Goal: Task Accomplishment & Management: Complete application form

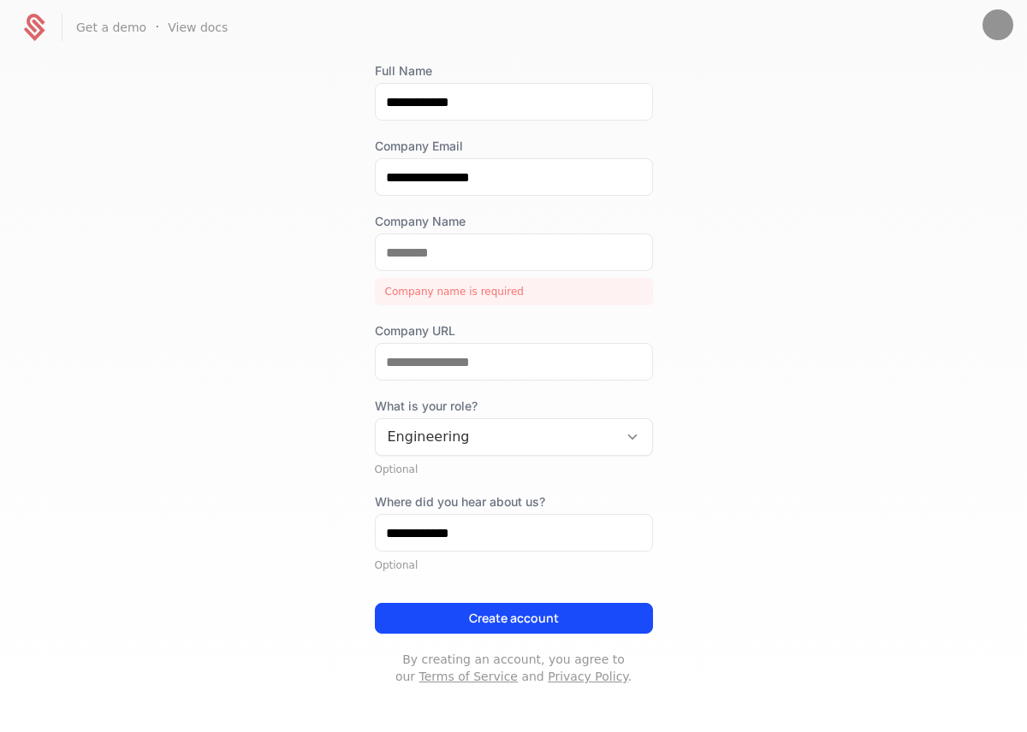
scroll to position [111, 0]
click at [475, 260] on input "Company Name" at bounding box center [514, 253] width 276 height 36
click at [476, 246] on input "Company Name" at bounding box center [514, 253] width 276 height 36
click at [458, 252] on input "Company Name" at bounding box center [514, 253] width 276 height 36
click at [316, 312] on div "**********" at bounding box center [513, 393] width 1027 height 676
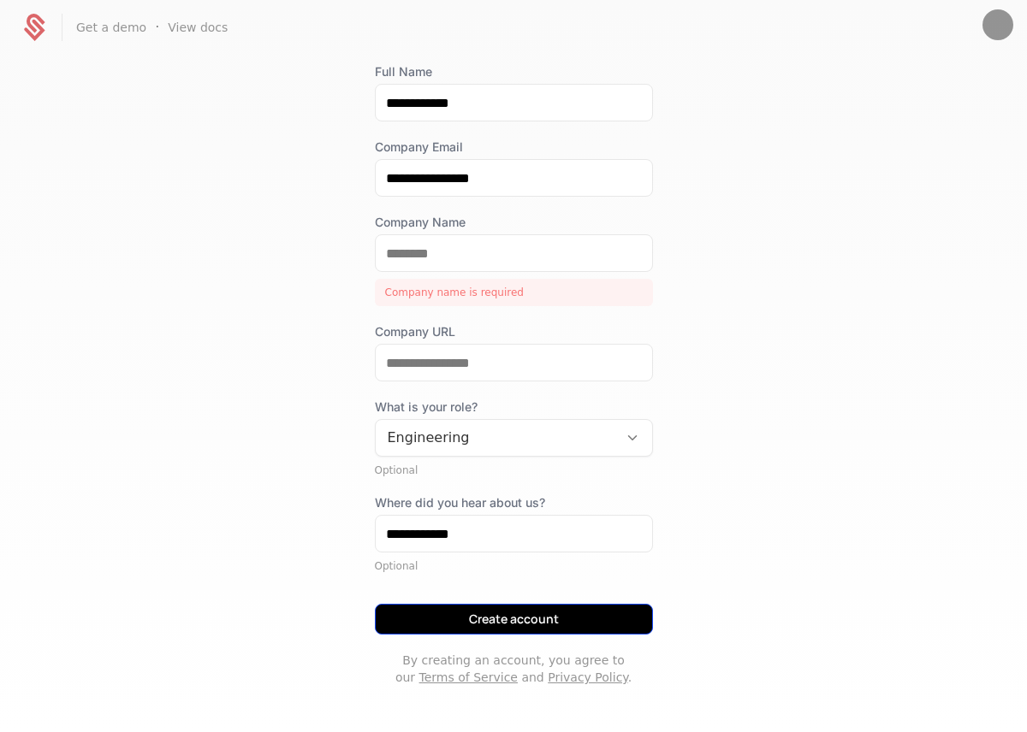
click at [539, 619] on button "Create account" at bounding box center [514, 619] width 278 height 31
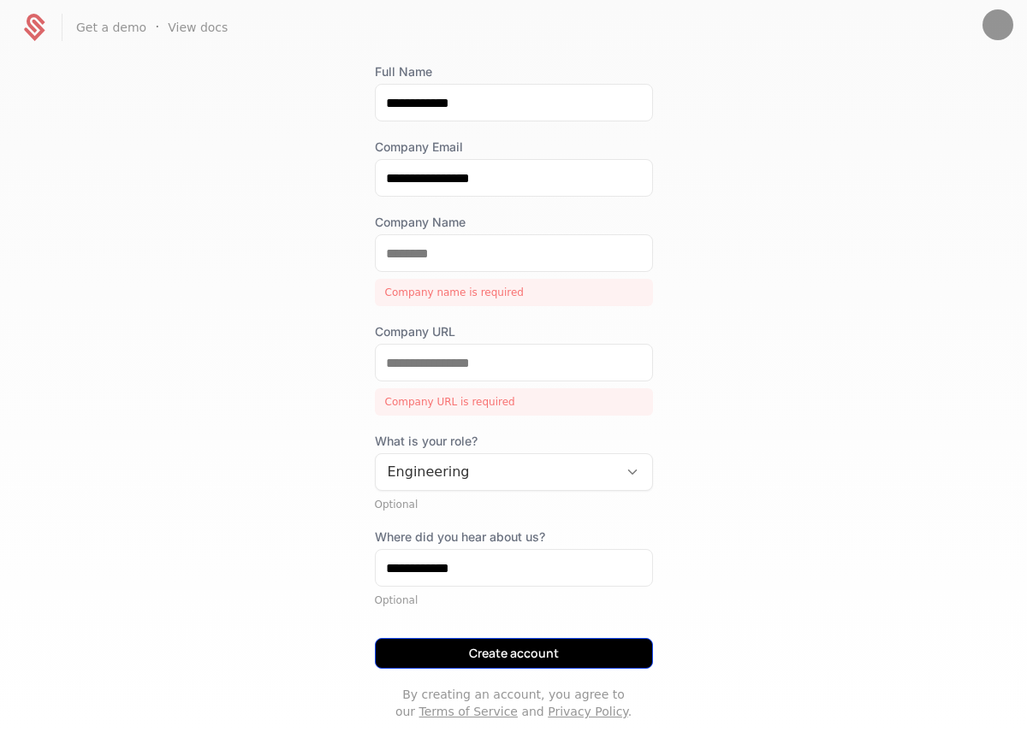
click at [518, 660] on button "Create account" at bounding box center [514, 653] width 278 height 31
click at [516, 655] on button "Create account" at bounding box center [514, 653] width 278 height 31
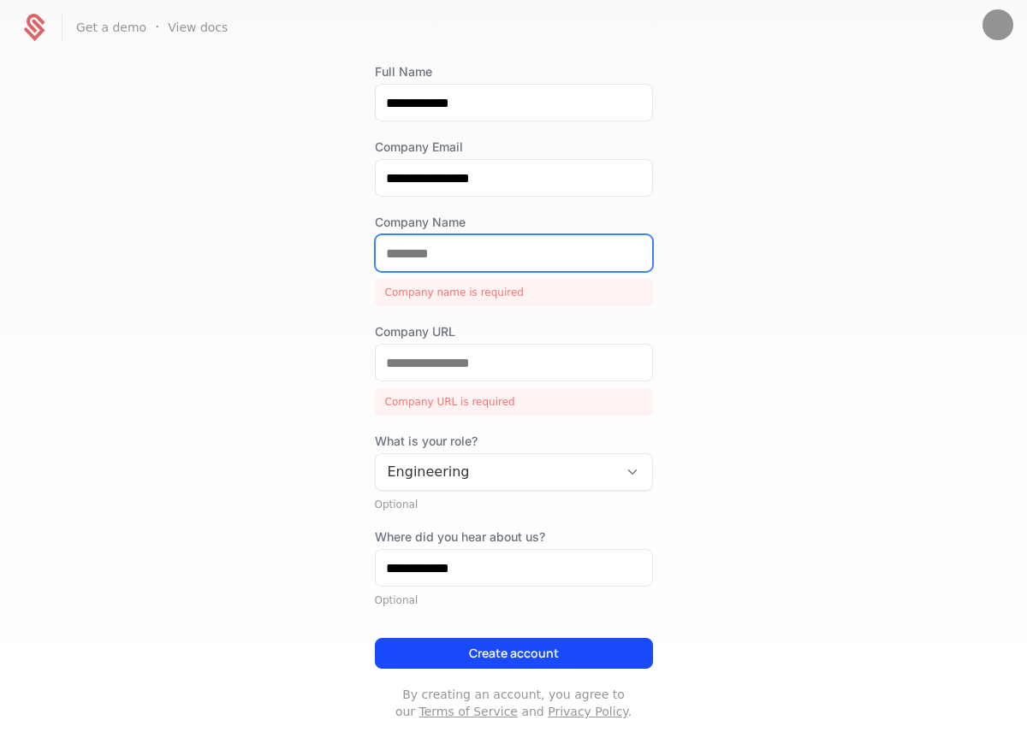
click at [440, 251] on input "Company Name" at bounding box center [514, 253] width 276 height 36
type input "*"
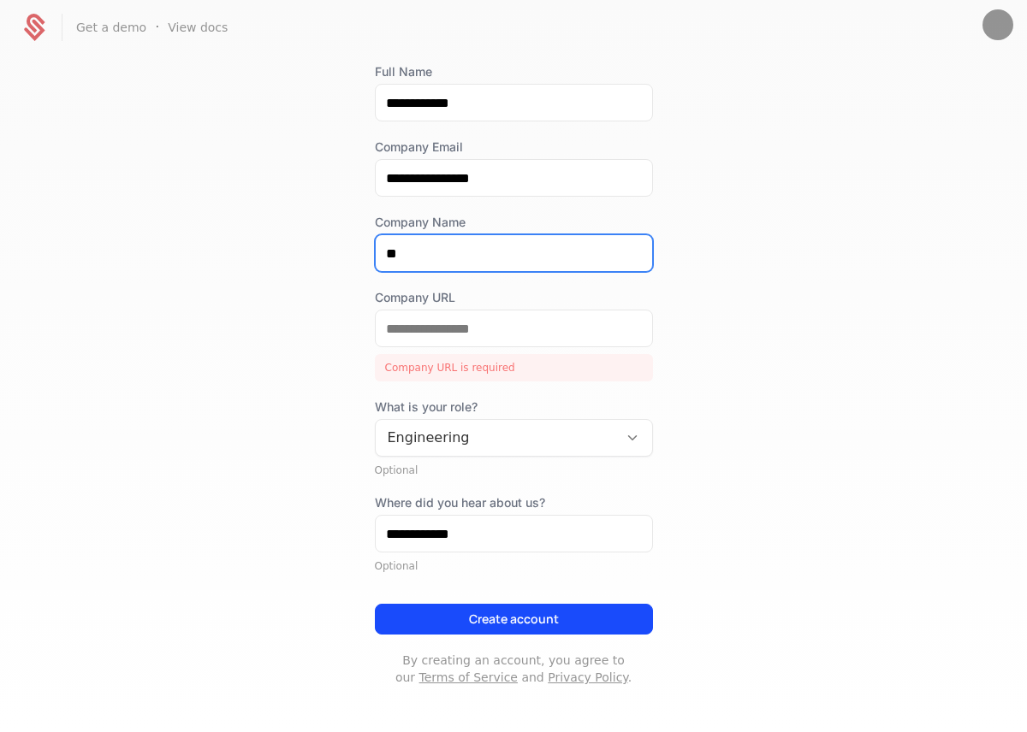
type input "*"
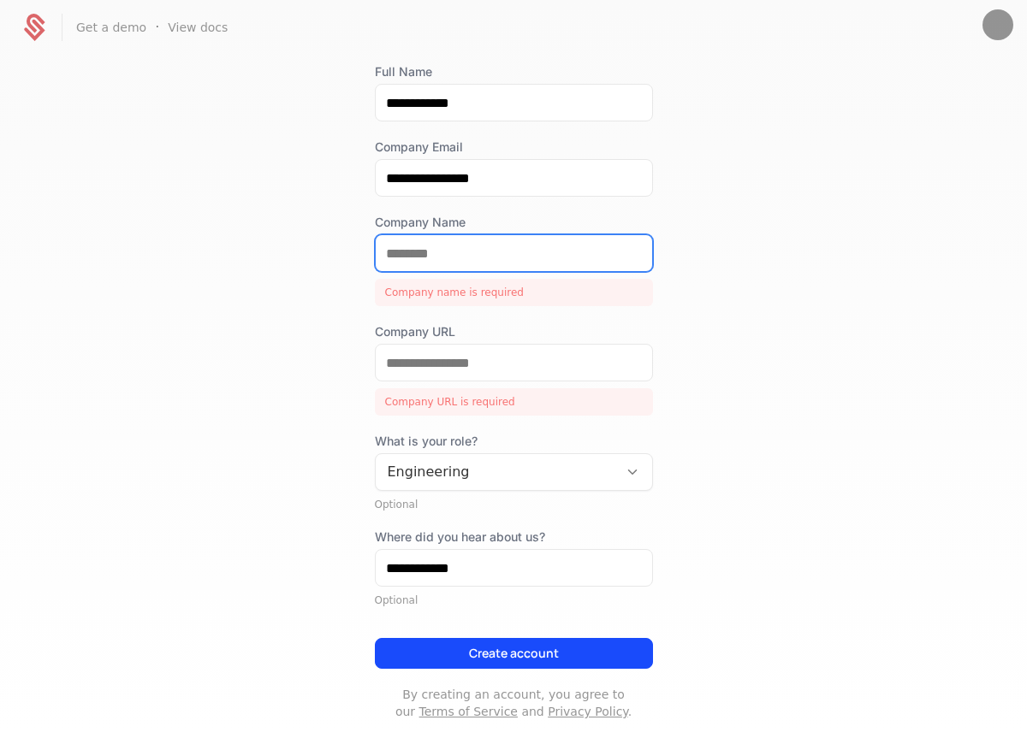
type input "*"
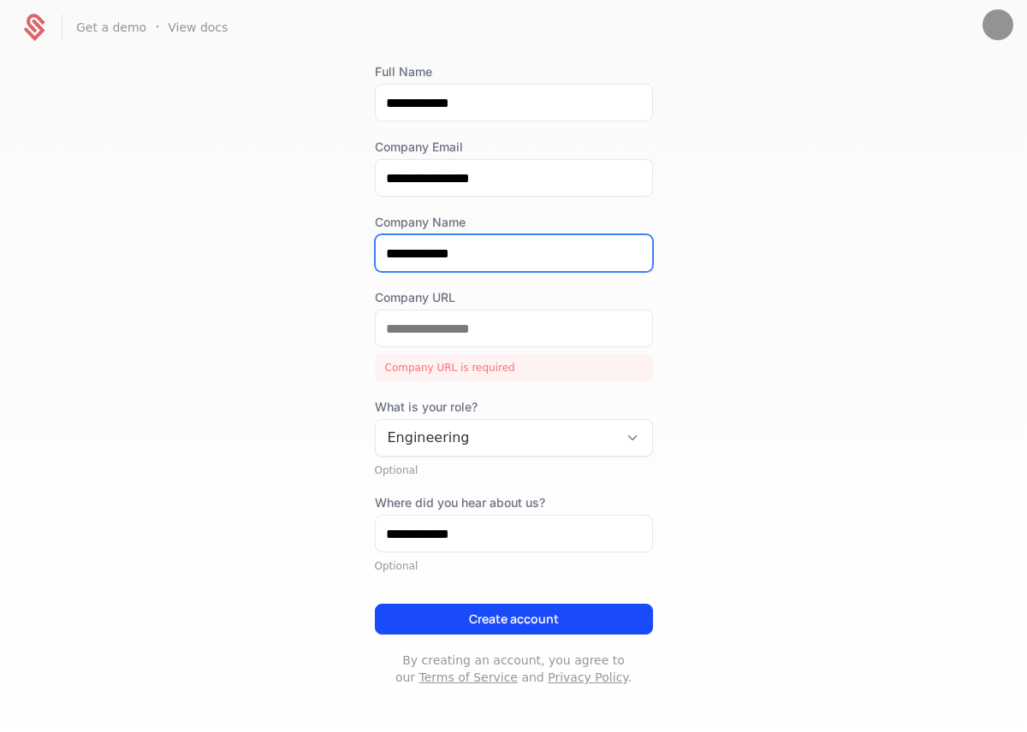
type input "**********"
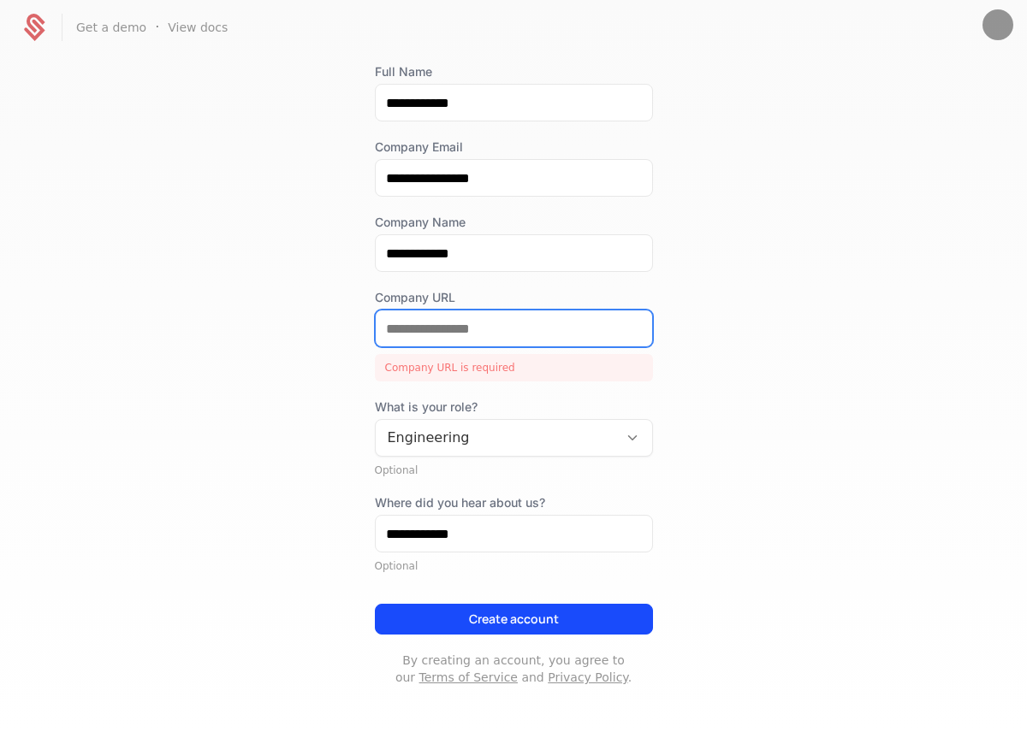
click at [474, 328] on input "Company URL" at bounding box center [514, 329] width 276 height 36
click at [514, 329] on input "Company URL" at bounding box center [514, 329] width 276 height 36
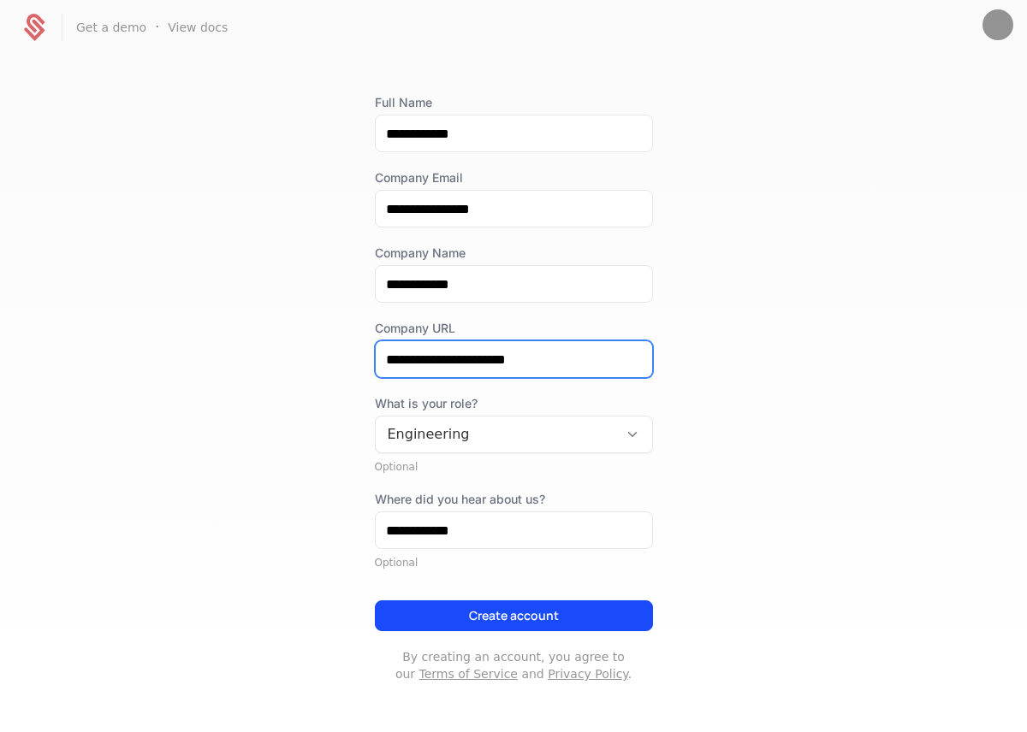
scroll to position [80, 0]
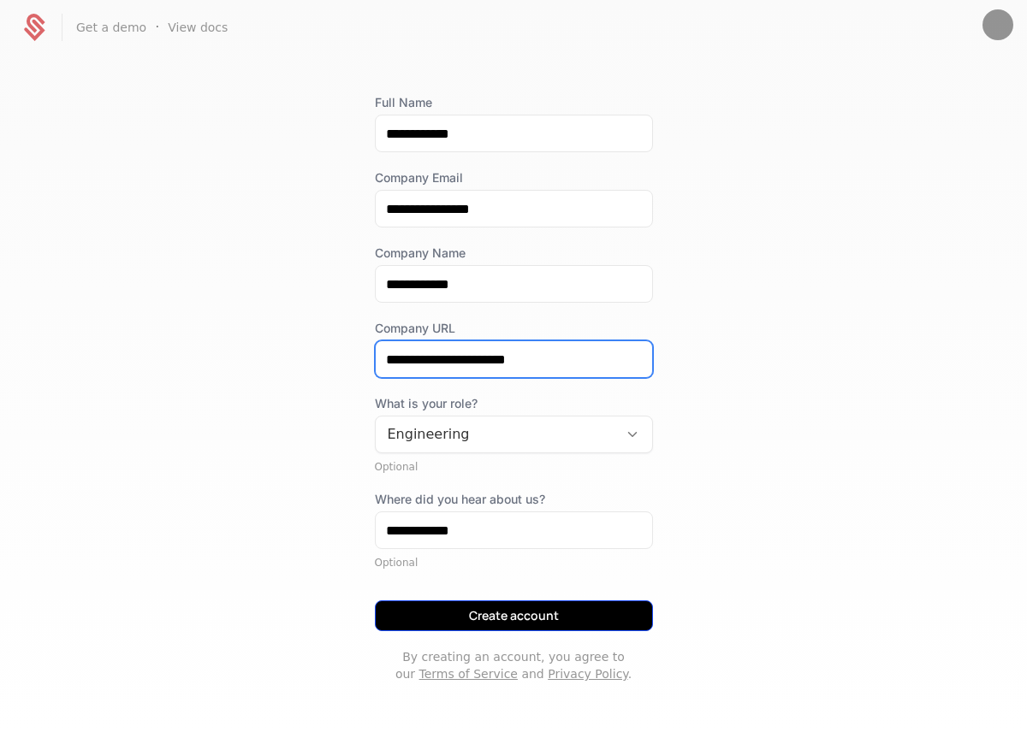
type input "**********"
click at [517, 616] on button "Create account" at bounding box center [514, 616] width 278 height 31
